Goal: Information Seeking & Learning: Learn about a topic

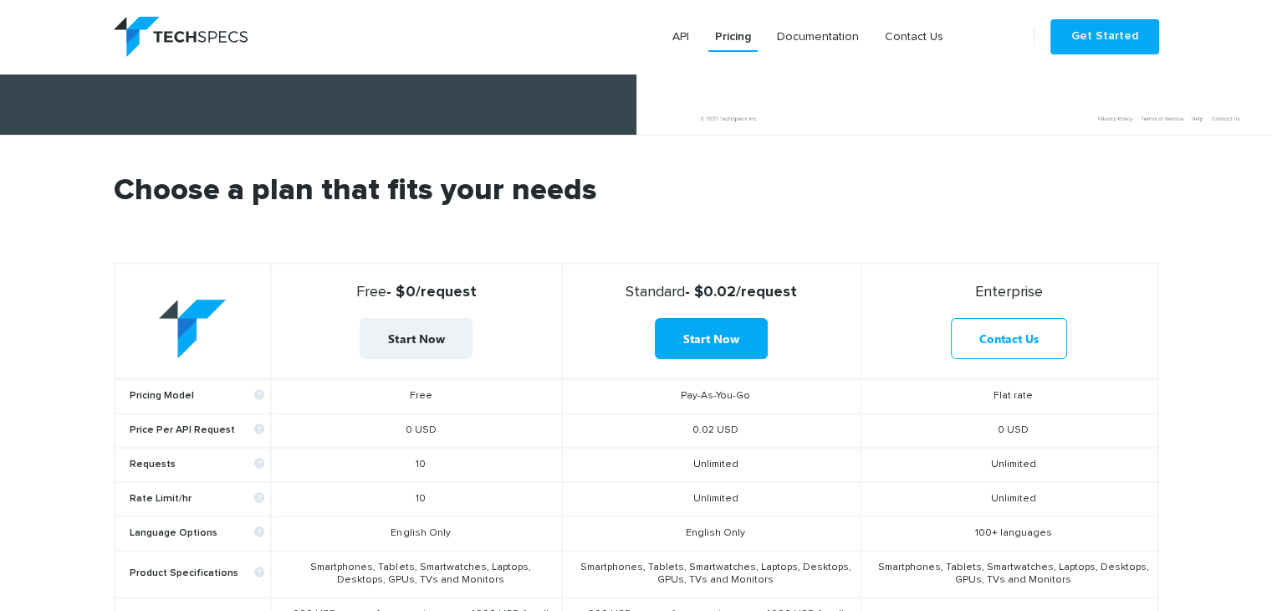
scroll to position [418, 0]
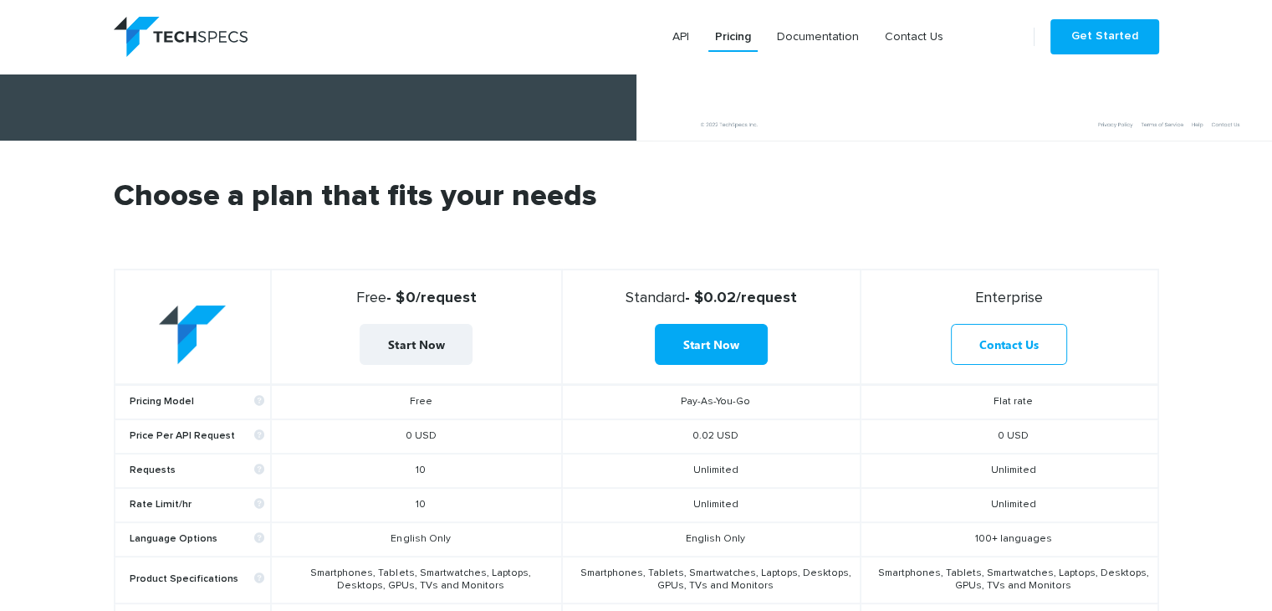
drag, startPoint x: 385, startPoint y: 305, endPoint x: 492, endPoint y: 295, distance: 107.6
click at [492, 295] on strong "Free - $0/request" at bounding box center [417, 298] width 276 height 18
drag, startPoint x: 398, startPoint y: 466, endPoint x: 458, endPoint y: 461, distance: 59.6
click at [458, 461] on td "10" at bounding box center [416, 470] width 291 height 34
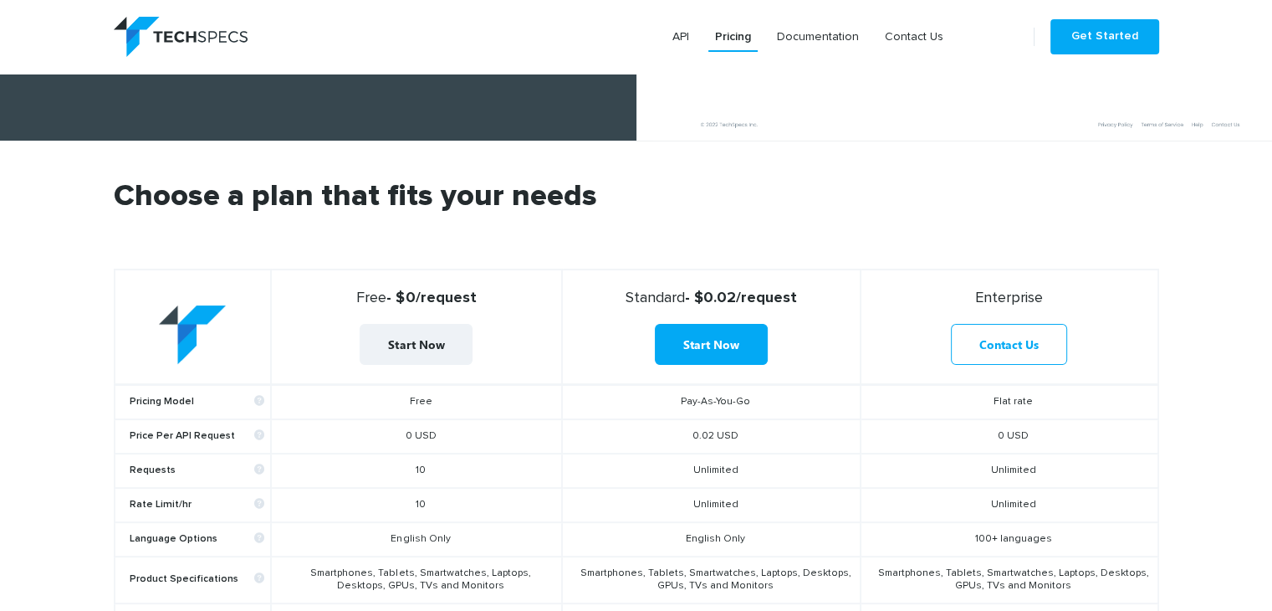
drag, startPoint x: 457, startPoint y: 461, endPoint x: 416, endPoint y: 465, distance: 41.2
click at [416, 465] on td "10" at bounding box center [416, 470] width 291 height 34
click at [466, 458] on td "10" at bounding box center [416, 470] width 291 height 34
drag, startPoint x: 675, startPoint y: 292, endPoint x: 791, endPoint y: 288, distance: 115.5
click at [791, 289] on strong "Standard - $0.02/request" at bounding box center [712, 298] width 284 height 18
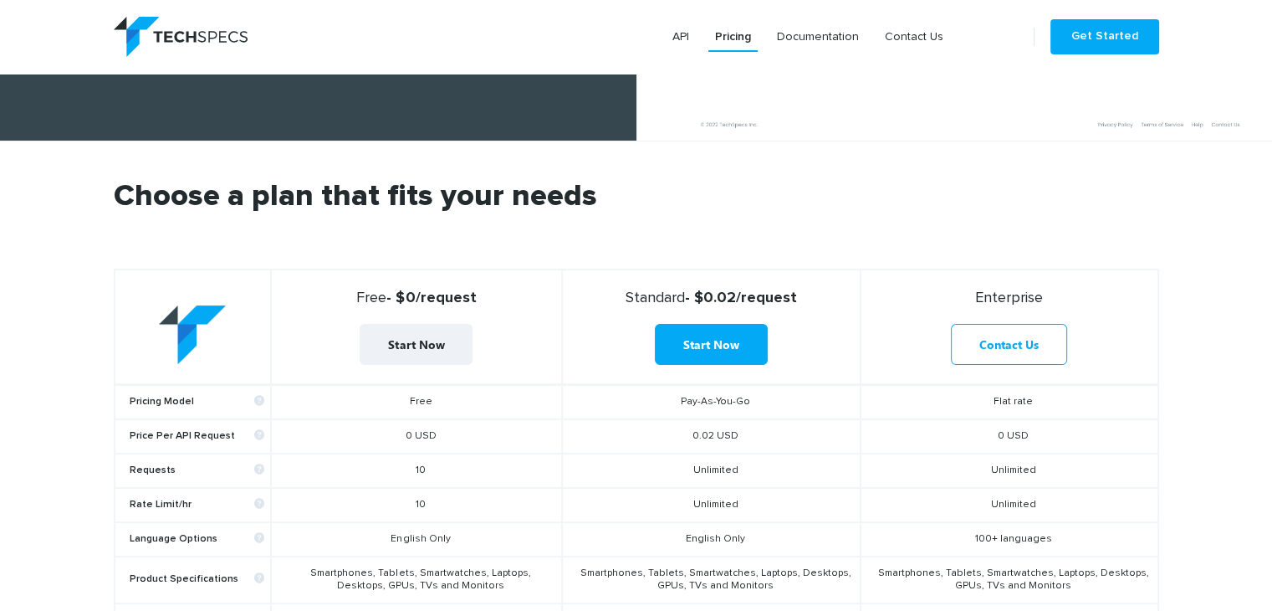
click at [791, 289] on strong "Standard - $0.02/request" at bounding box center [712, 298] width 284 height 18
drag, startPoint x: 806, startPoint y: 289, endPoint x: 673, endPoint y: 289, distance: 132.2
click at [673, 289] on strong "Standard - $0.02/request" at bounding box center [712, 298] width 284 height 18
click at [717, 275] on th "Standard - $0.02/request Start Now" at bounding box center [711, 326] width 299 height 115
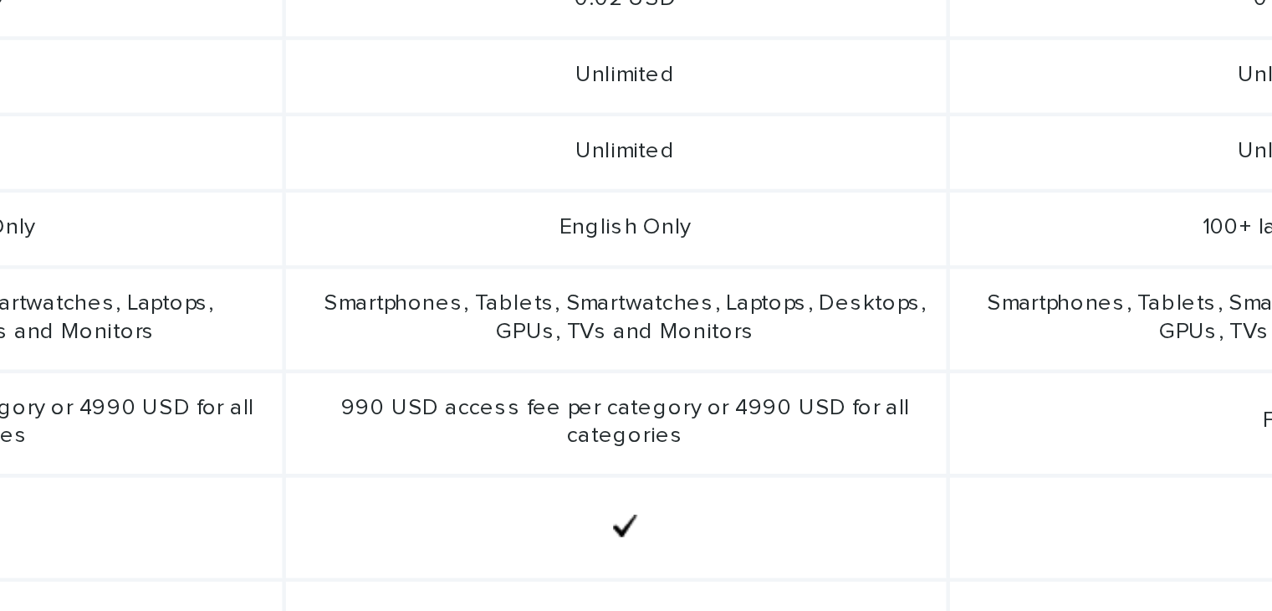
scroll to position [579, 0]
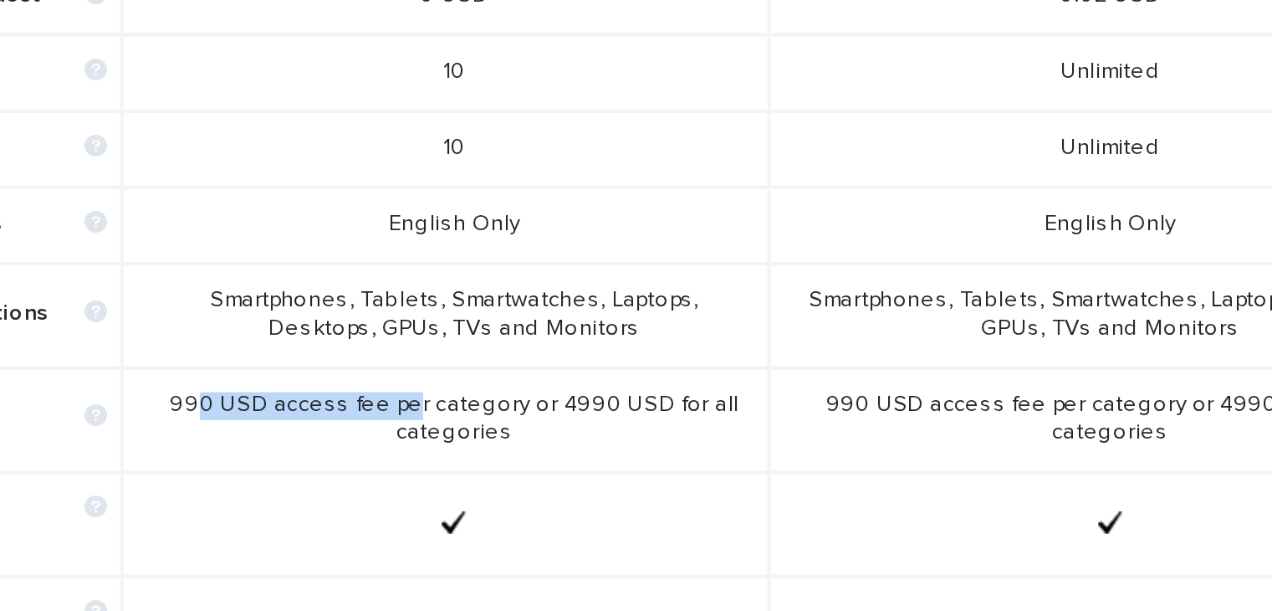
drag, startPoint x: 305, startPoint y: 453, endPoint x: 400, endPoint y: 448, distance: 94.7
click at [400, 448] on td "990 USD access fee per category or 4990 USD for all categories" at bounding box center [416, 466] width 291 height 47
click at [455, 449] on td "990 USD access fee per category or 4990 USD for all categories" at bounding box center [416, 466] width 291 height 47
click at [308, 452] on td "990 USD access fee per category or 4990 USD for all categories" at bounding box center [416, 466] width 291 height 47
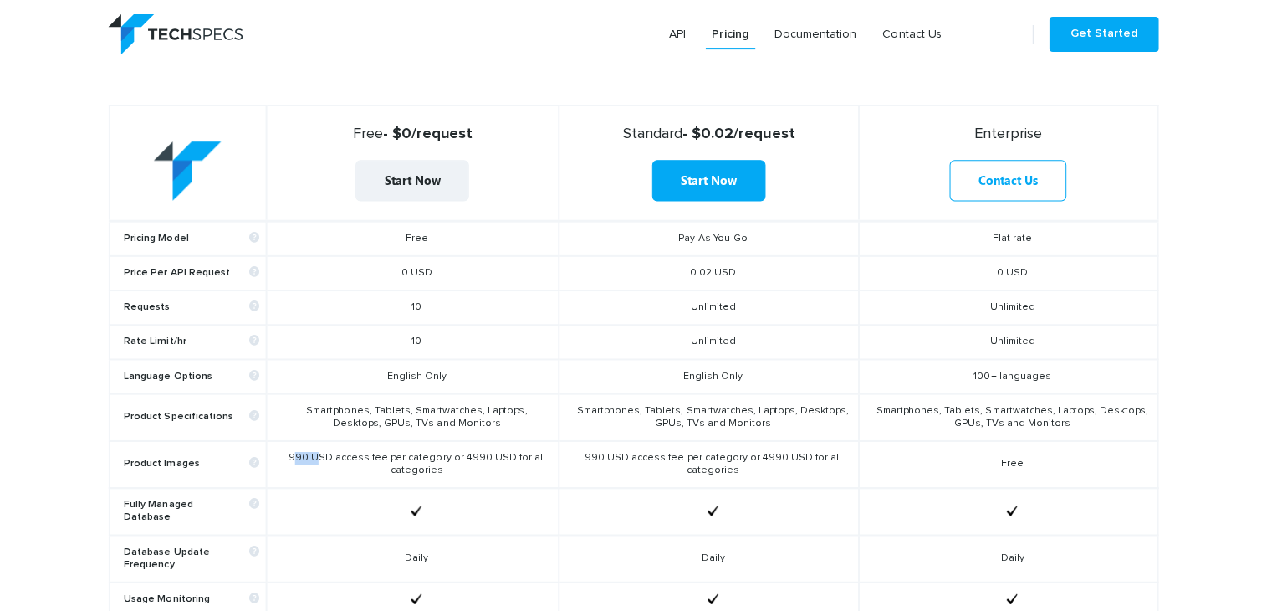
scroll to position [581, 0]
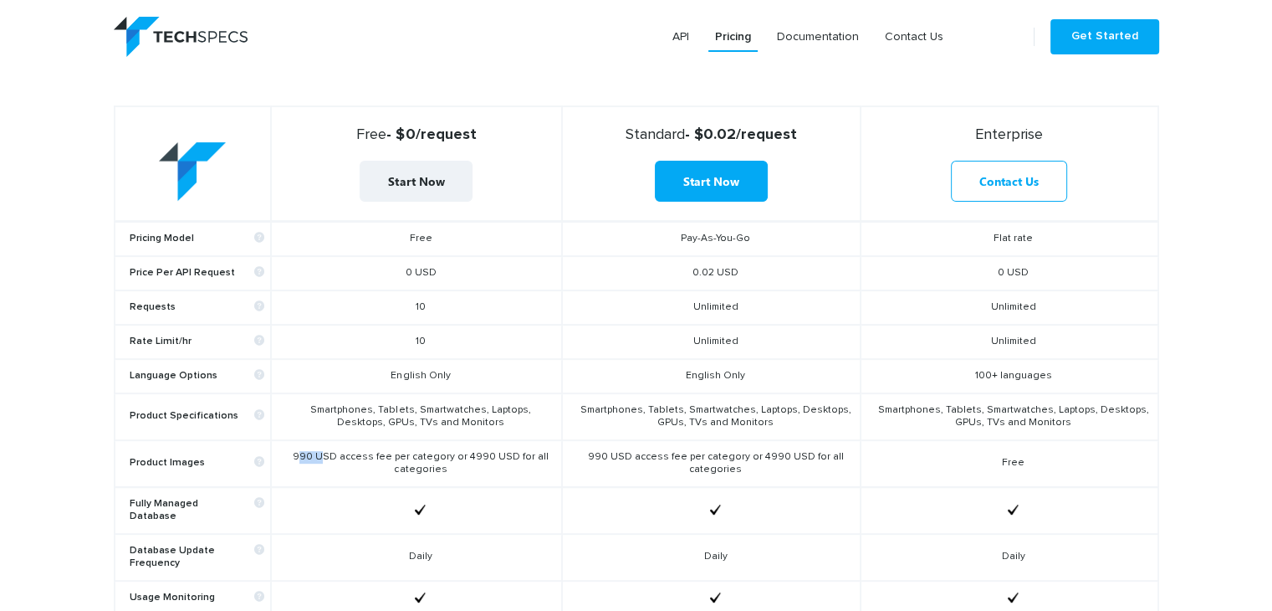
drag, startPoint x: 1039, startPoint y: 459, endPoint x: 924, endPoint y: 411, distance: 124.5
click at [924, 411] on tbody "Pricing Model Free Pay-As-You-Go Flat rate Price Per API Request 0 USD 0.02 USD…" at bounding box center [637, 544] width 1044 height 647
click at [1000, 480] on td "Free" at bounding box center [1009, 463] width 297 height 47
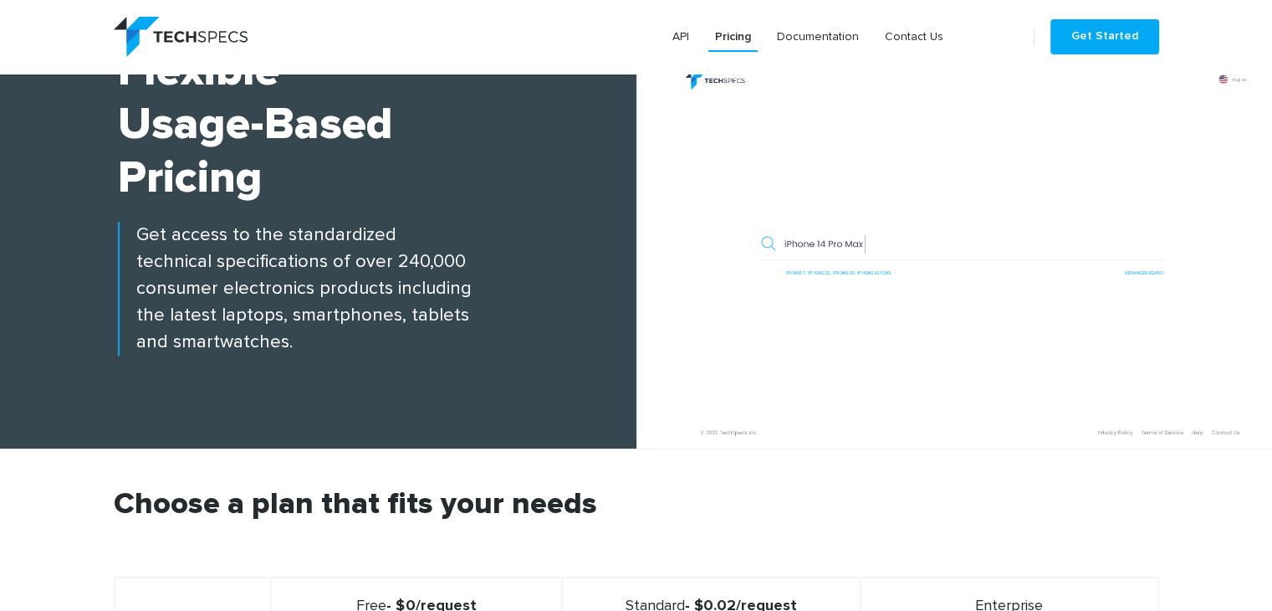
scroll to position [0, 0]
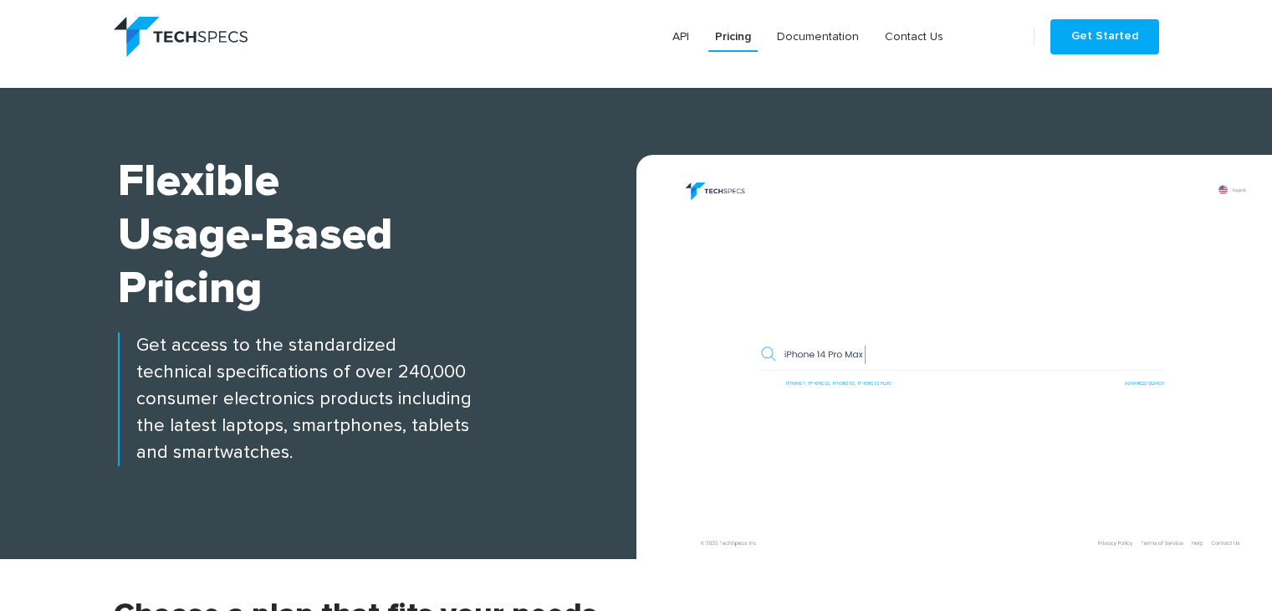
scroll to position [167, 0]
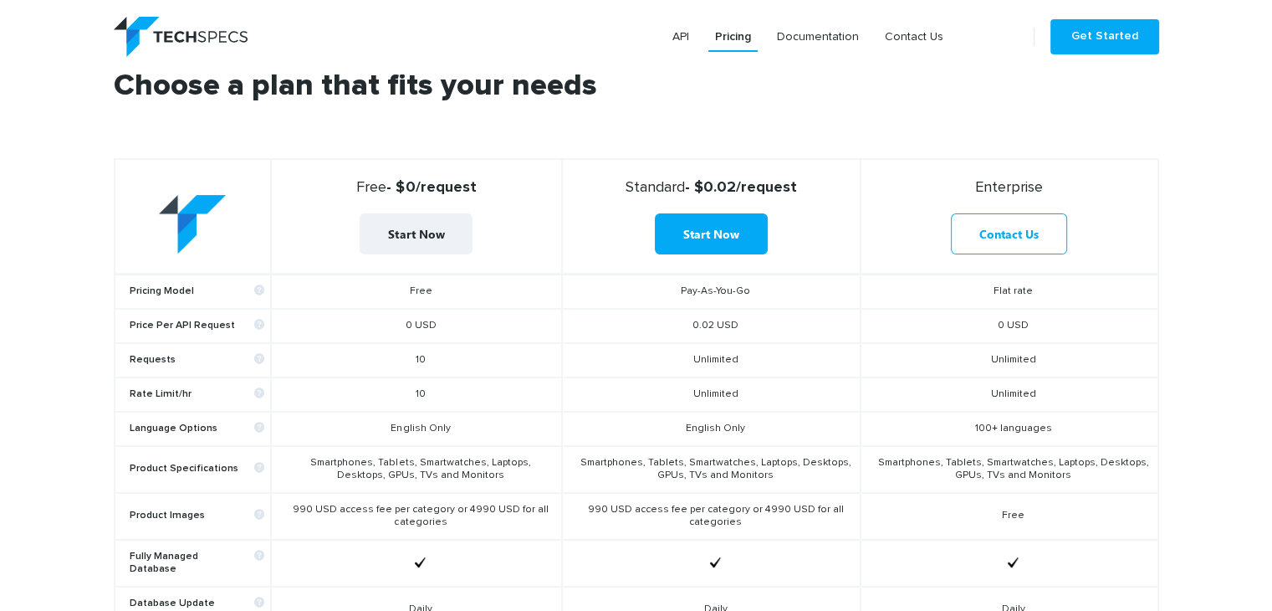
scroll to position [418, 0]
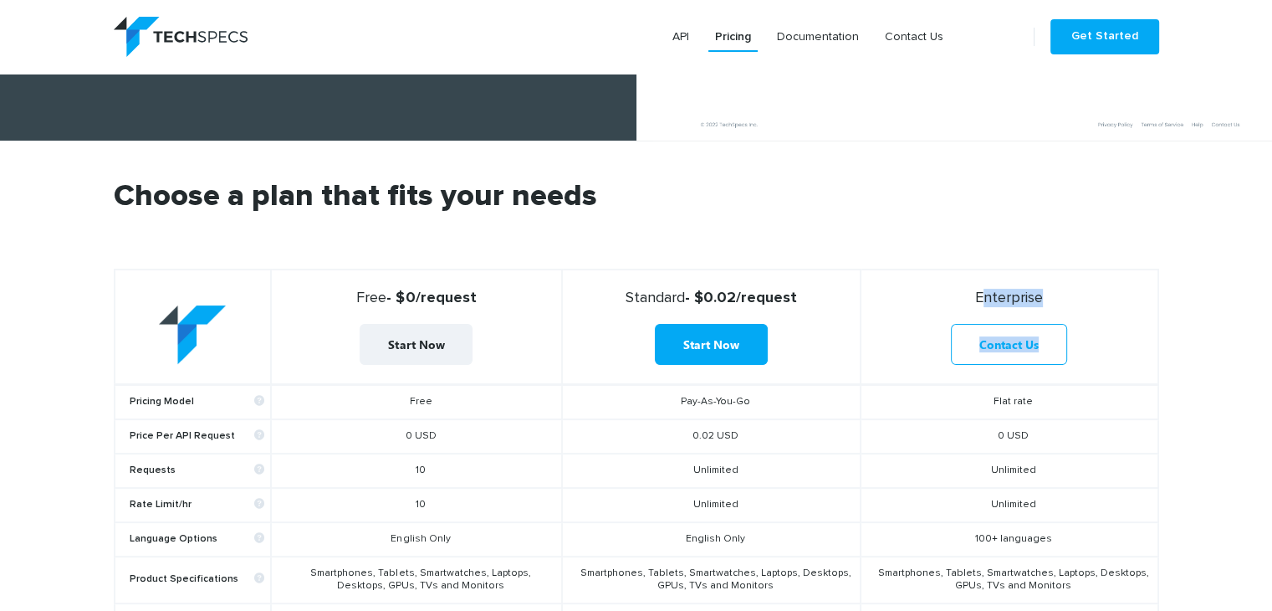
drag, startPoint x: 957, startPoint y: 296, endPoint x: 1079, endPoint y: 309, distance: 122.8
click at [1079, 309] on th "Enterprise Contact Us" at bounding box center [1009, 326] width 297 height 115
click at [877, 223] on h2 "Choose a plan that fits your needs" at bounding box center [637, 225] width 1046 height 87
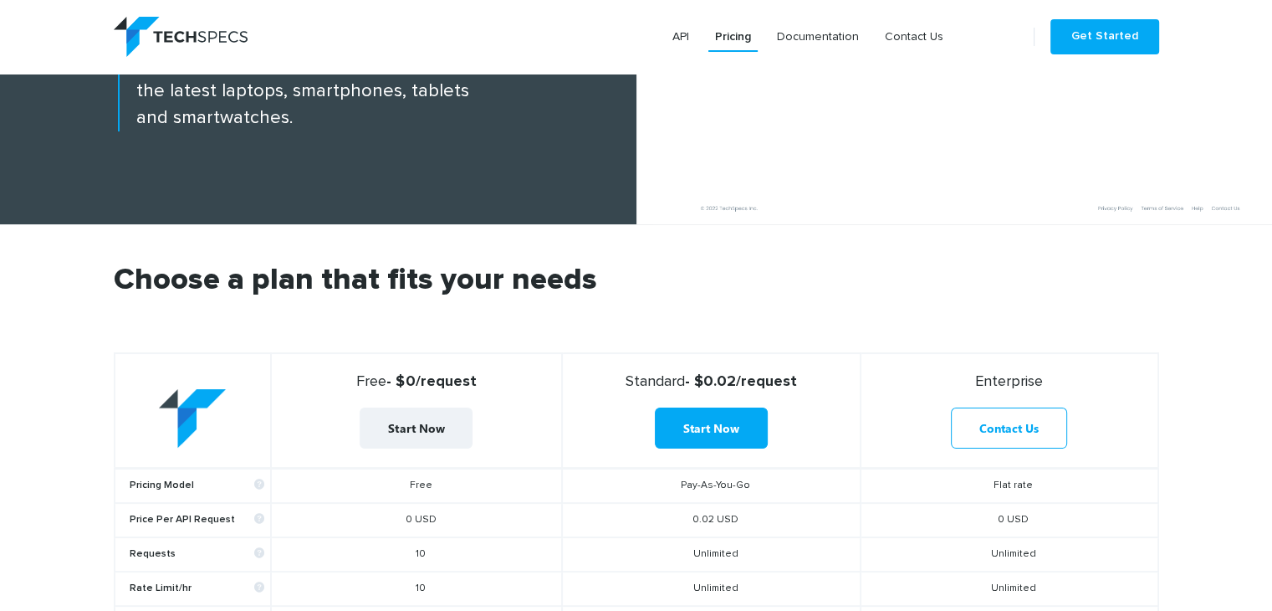
drag, startPoint x: 120, startPoint y: 302, endPoint x: 582, endPoint y: 305, distance: 461.8
click at [582, 305] on h2 "Choose a plan that fits your needs" at bounding box center [637, 308] width 1046 height 87
